Goal: Information Seeking & Learning: Learn about a topic

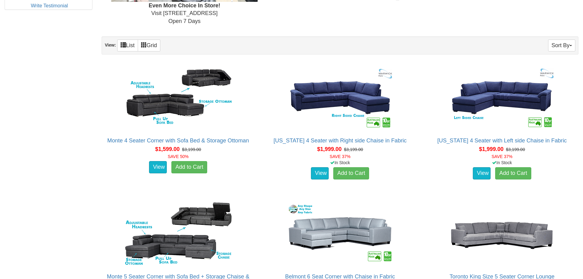
scroll to position [245, 0]
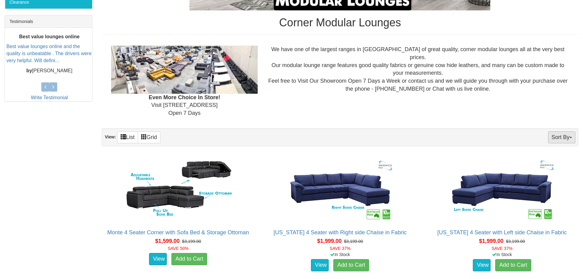
click at [565, 137] on button "Sort By" at bounding box center [561, 137] width 27 height 12
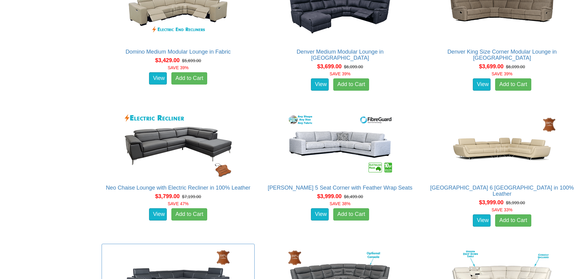
scroll to position [1346, 0]
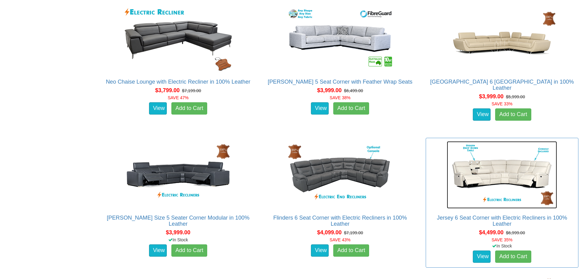
click at [502, 179] on img at bounding box center [502, 174] width 110 height 67
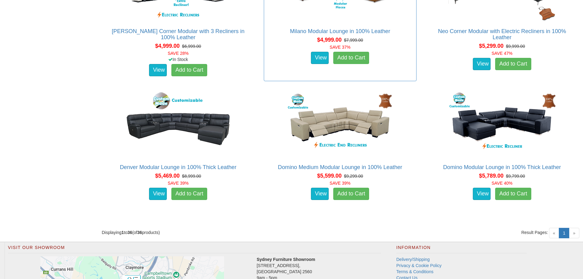
scroll to position [1805, 0]
